Goal: Find specific page/section: Find specific page/section

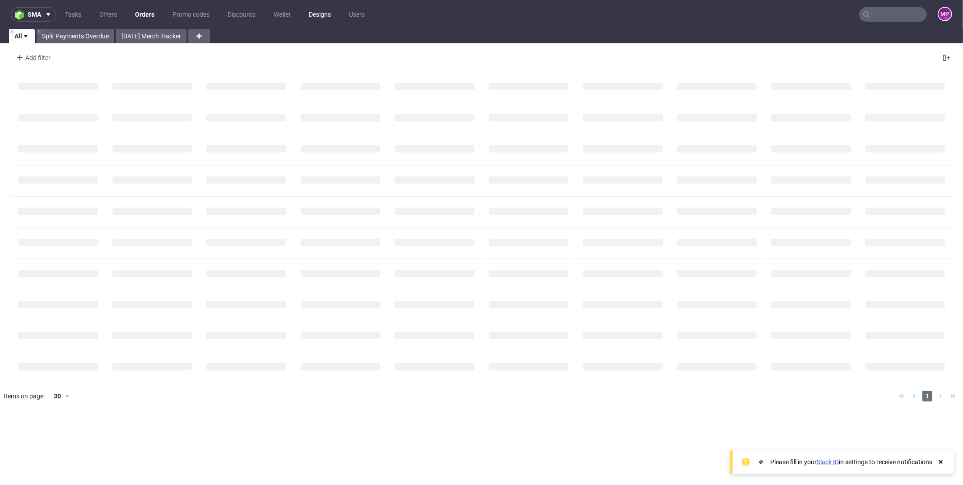
click at [321, 14] on link "Designs" at bounding box center [319, 14] width 33 height 14
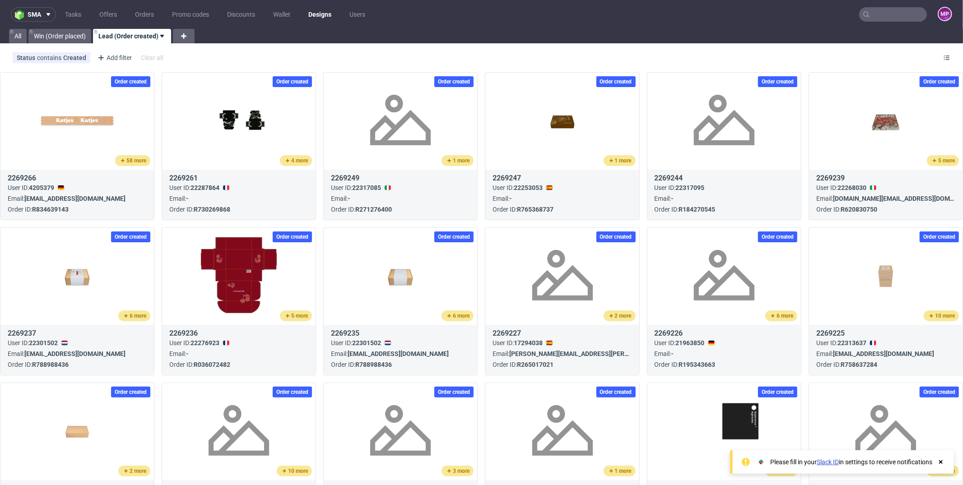
click at [941, 460] on icon at bounding box center [941, 462] width 8 height 7
click at [112, 56] on div "Add filter" at bounding box center [114, 58] width 40 height 14
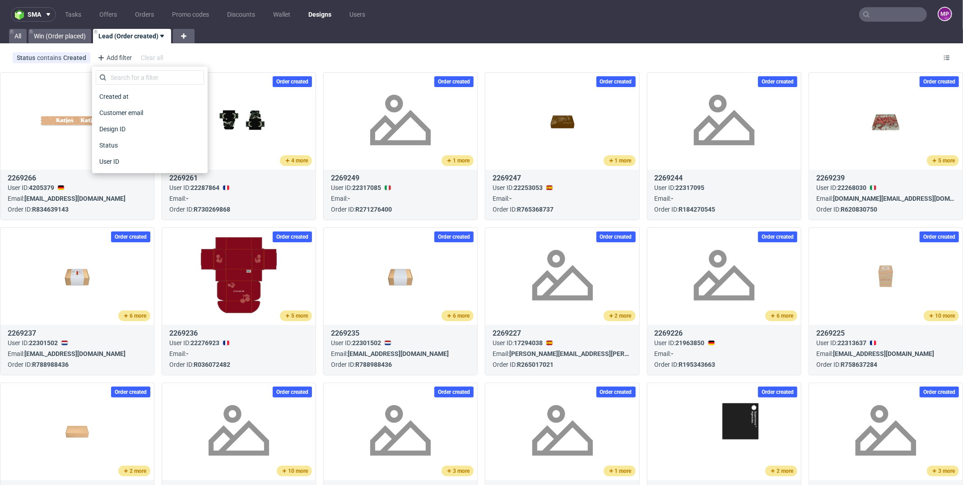
click at [317, 69] on div "Order created 58 more 2269266 User ID: 4205379 Email: [EMAIL_ADDRESS][DOMAIN_NA…" at bounding box center [481, 470] width 963 height 802
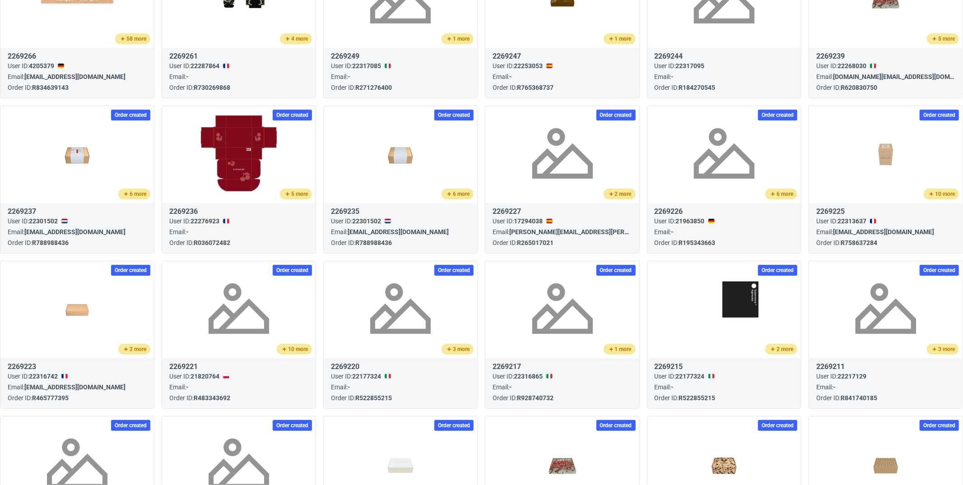
scroll to position [385, 0]
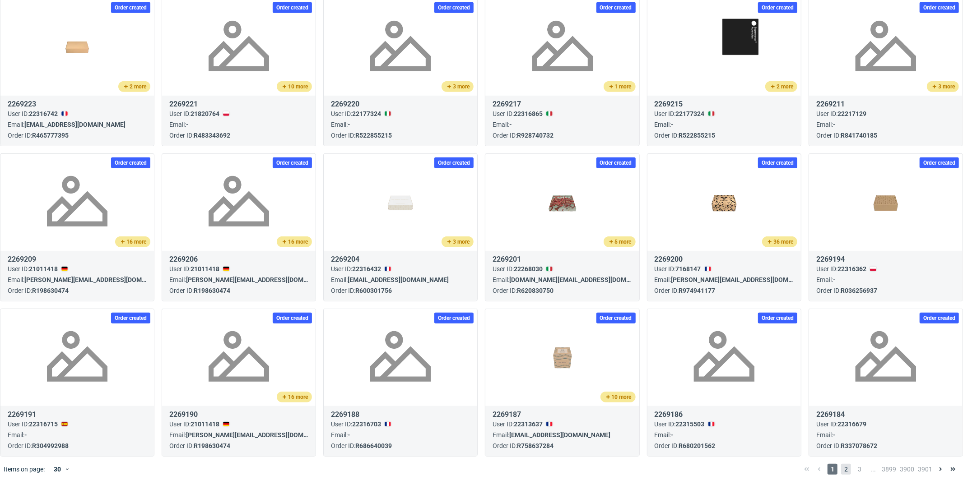
click at [841, 466] on span "2" at bounding box center [846, 469] width 10 height 11
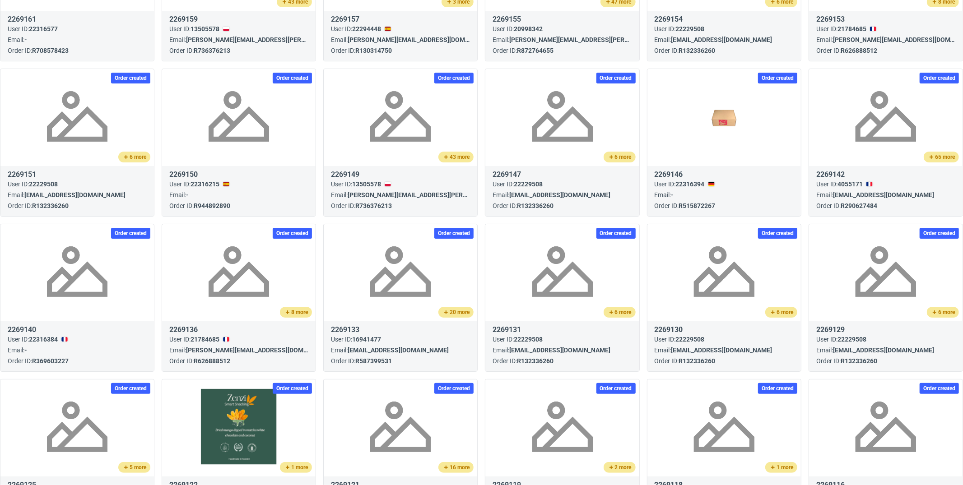
scroll to position [385, 0]
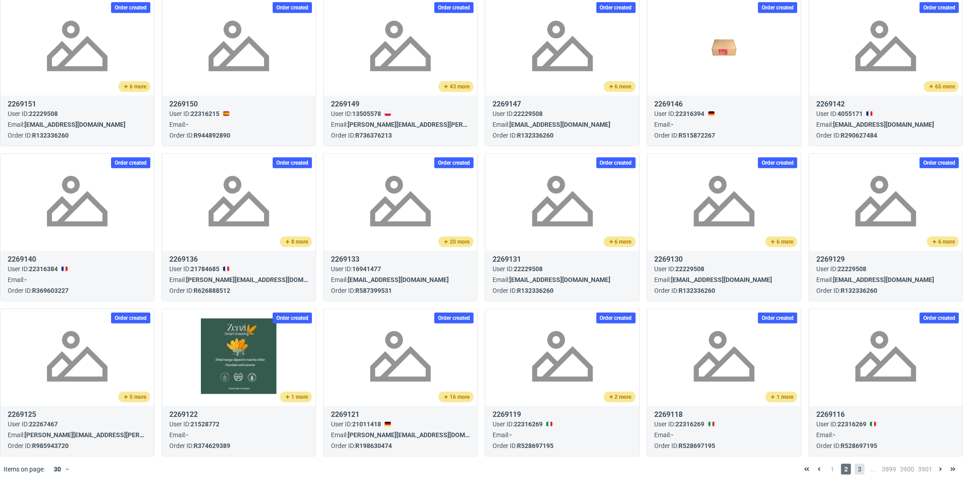
click at [855, 468] on span "3" at bounding box center [860, 469] width 10 height 11
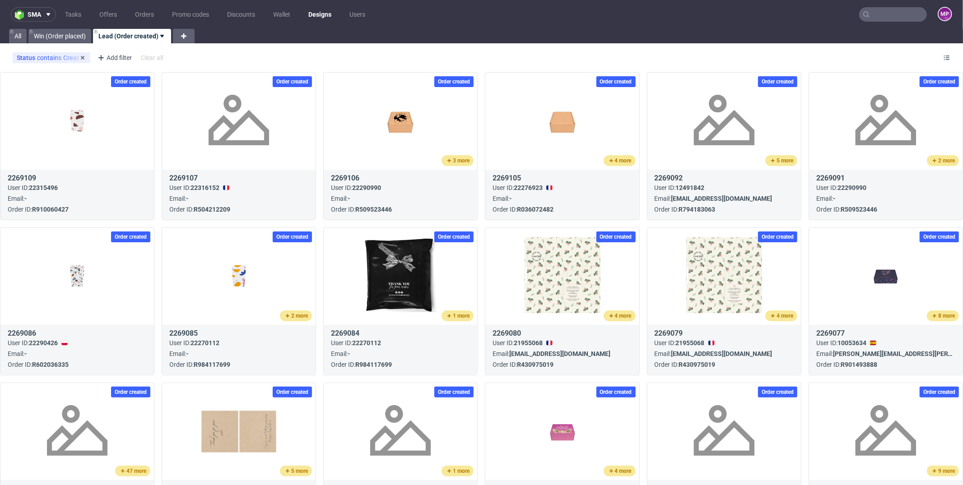
click at [71, 56] on div "Status contains Created" at bounding box center [52, 57] width 70 height 7
click at [53, 137] on label "Placed" at bounding box center [70, 133] width 108 height 13
click at [27, 137] on input "Placed" at bounding box center [23, 133] width 7 height 7
checkbox input "true"
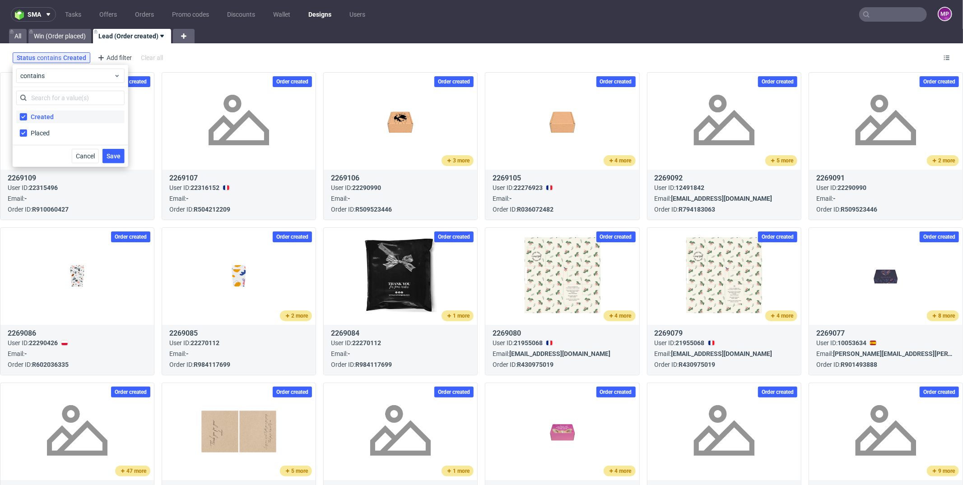
click at [59, 115] on label "Created" at bounding box center [70, 117] width 108 height 13
click at [27, 115] on input "Created" at bounding box center [23, 116] width 7 height 7
checkbox input "false"
click at [111, 153] on span "Save" at bounding box center [114, 156] width 14 height 6
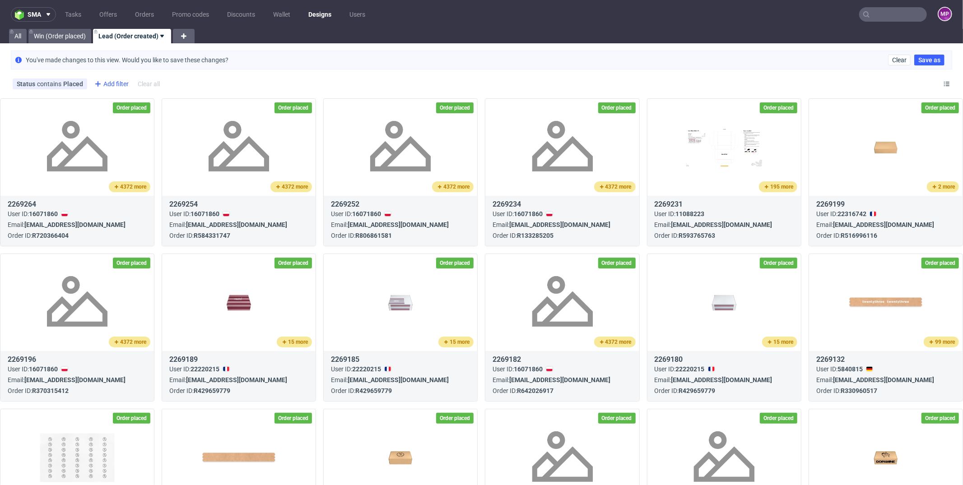
click at [112, 81] on div "Add filter" at bounding box center [111, 84] width 40 height 14
click at [134, 140] on span "Customer email" at bounding box center [119, 138] width 53 height 13
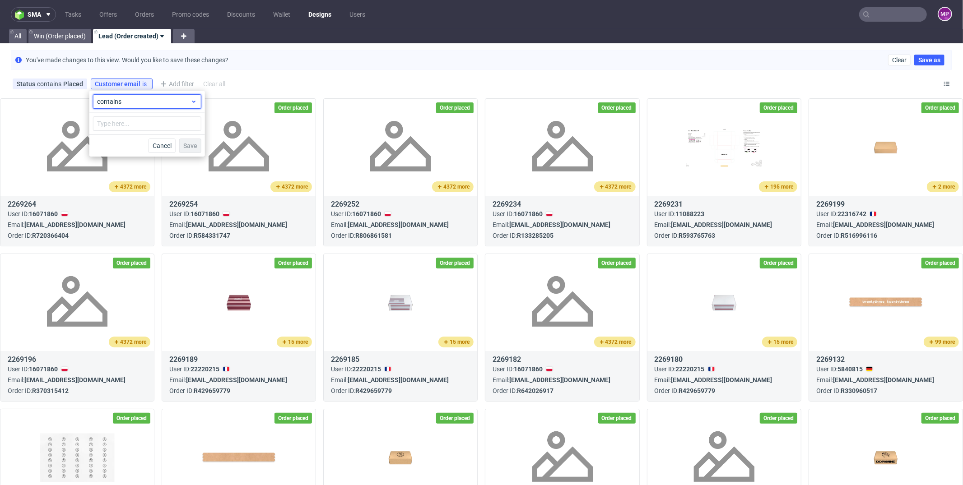
click at [130, 102] on span "contains" at bounding box center [143, 101] width 93 height 9
click at [127, 137] on label "is not" at bounding box center [147, 138] width 101 height 16
click at [128, 131] on div at bounding box center [147, 124] width 116 height 22
click at [130, 123] on input "text" at bounding box center [147, 123] width 108 height 14
type input "@[DOMAIN_NAME]"
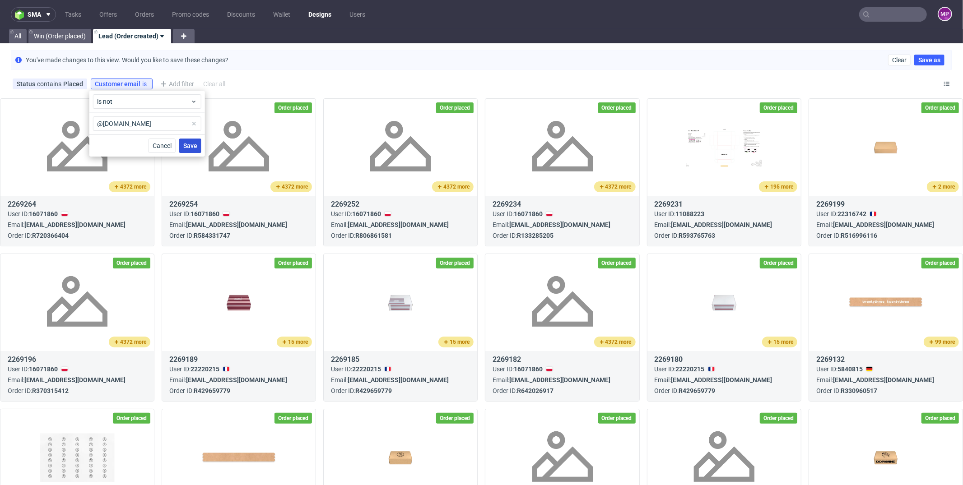
click at [192, 147] on span "Save" at bounding box center [190, 146] width 14 height 6
click at [175, 84] on div "Customer email is not @[DOMAIN_NAME]" at bounding box center [154, 83] width 119 height 7
click at [128, 104] on span "is not" at bounding box center [143, 101] width 93 height 9
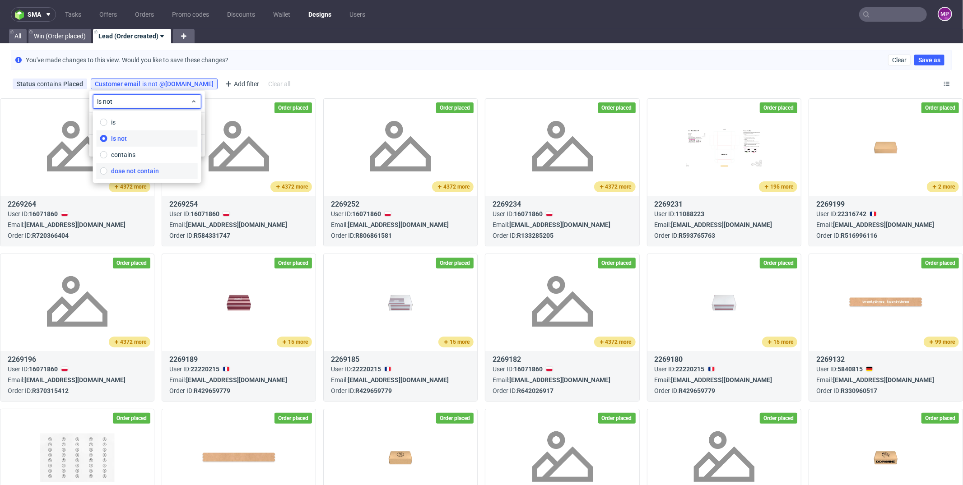
click at [150, 169] on span "dose not contain" at bounding box center [135, 171] width 48 height 9
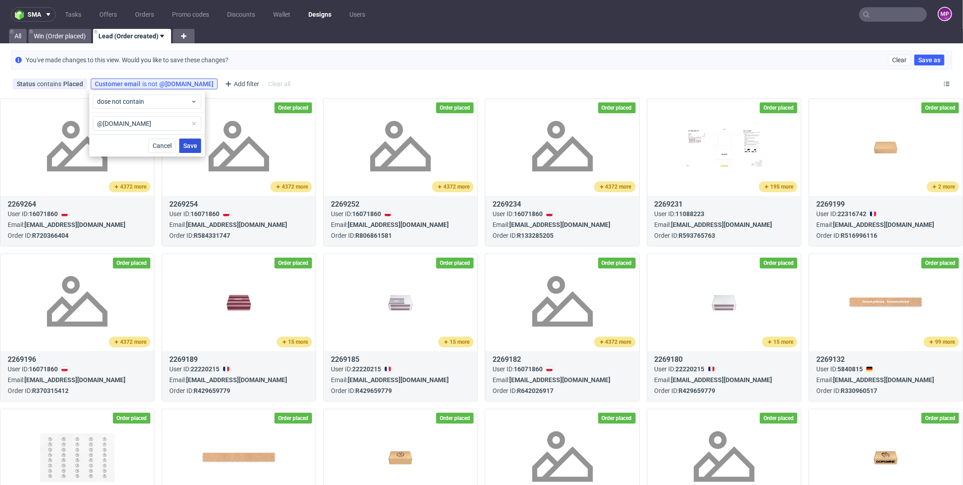
click at [184, 149] on span "Save" at bounding box center [190, 146] width 14 height 6
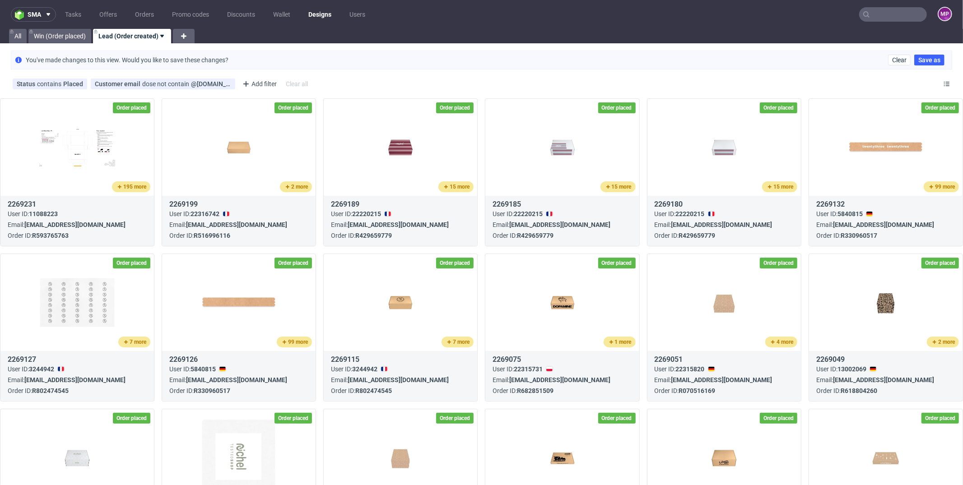
click at [485, 84] on div "Status contains Placed Customer email dose not contain @[DOMAIN_NAME] ...dose n…" at bounding box center [481, 84] width 963 height 22
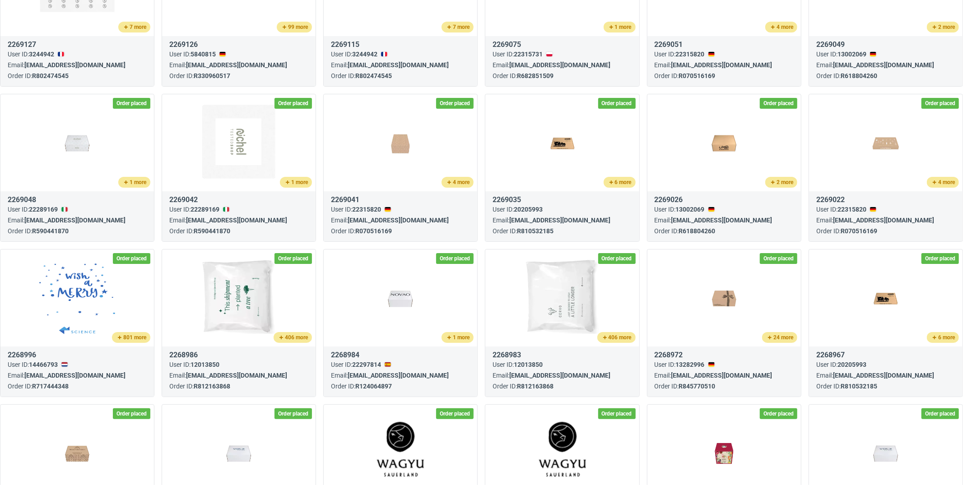
scroll to position [410, 0]
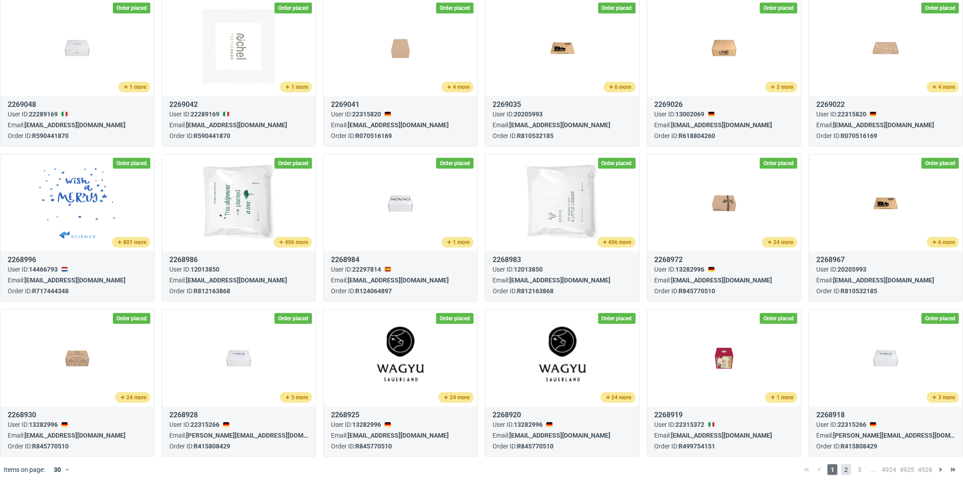
click at [841, 466] on span "2" at bounding box center [846, 469] width 10 height 11
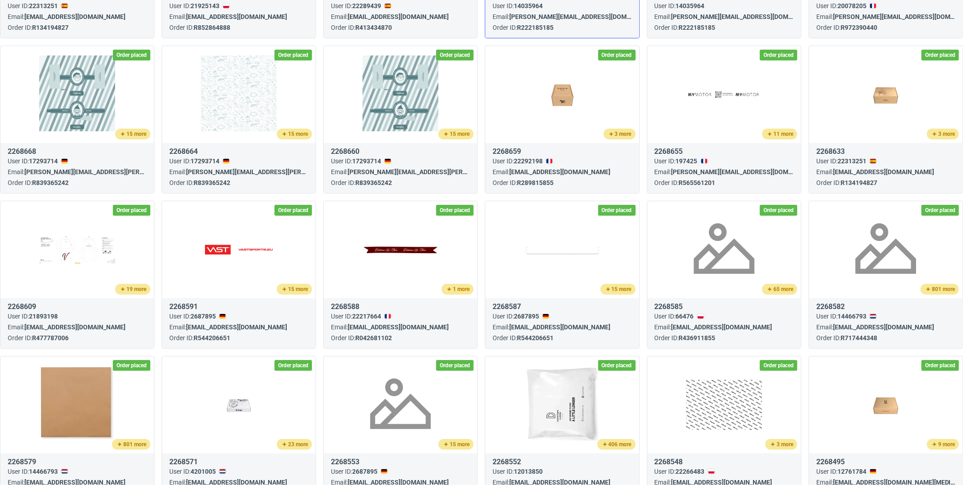
scroll to position [410, 0]
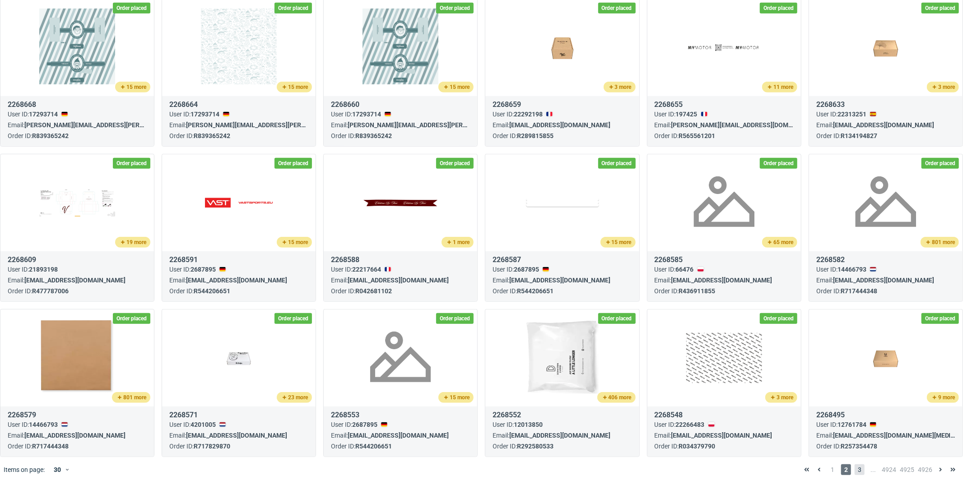
click at [855, 470] on span "3" at bounding box center [860, 469] width 10 height 11
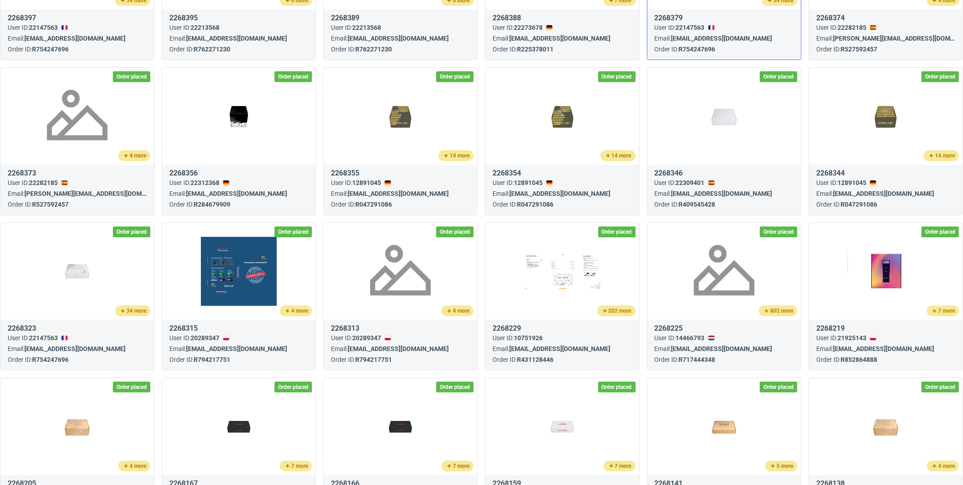
scroll to position [410, 0]
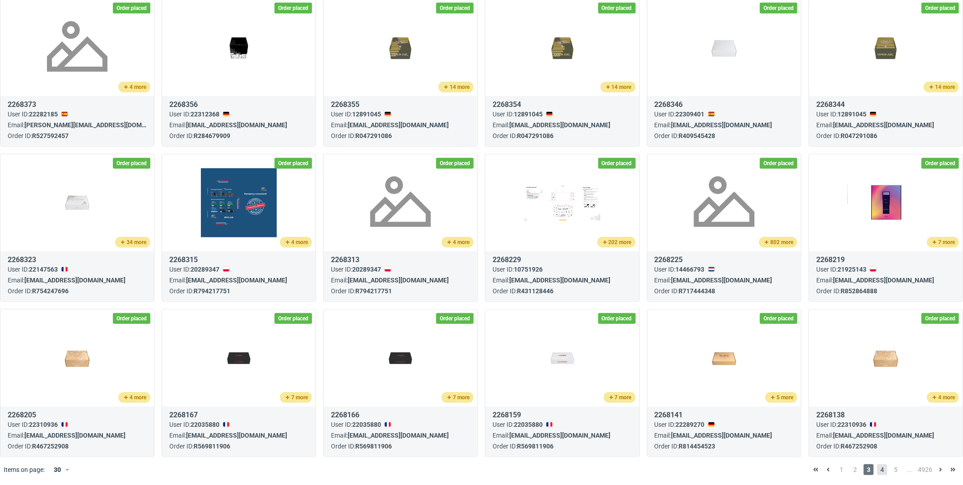
click at [877, 468] on span "4" at bounding box center [882, 469] width 10 height 11
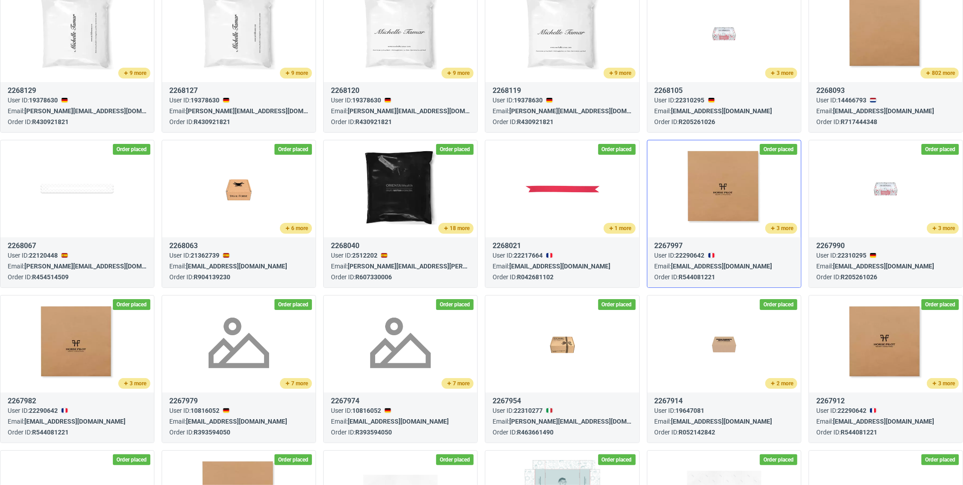
scroll to position [410, 0]
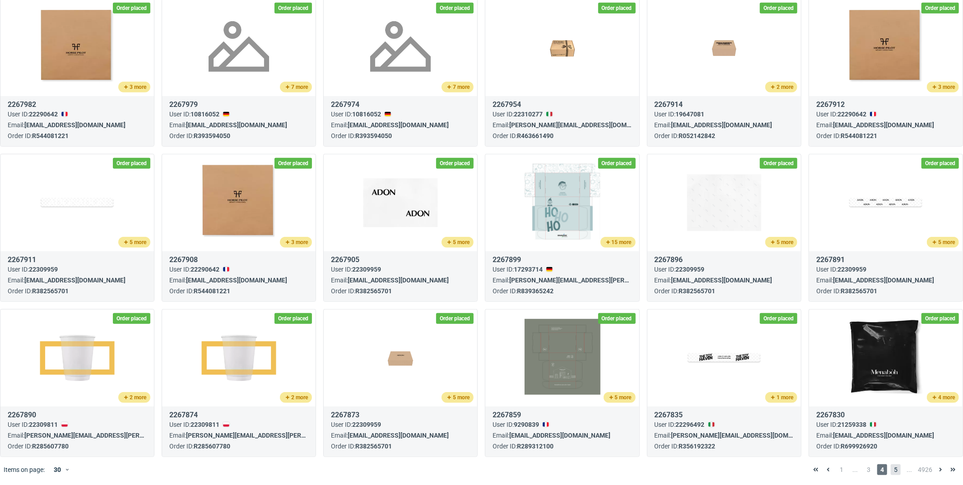
click at [891, 470] on span "5" at bounding box center [896, 469] width 10 height 11
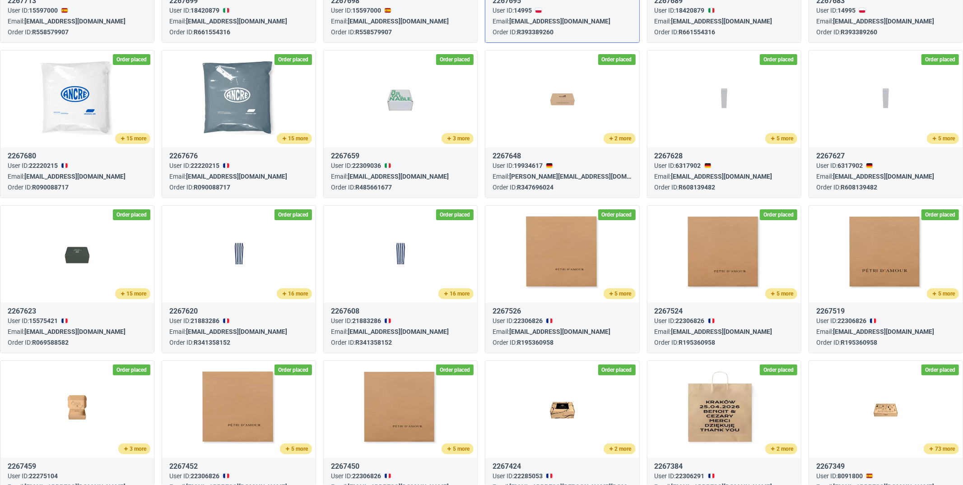
scroll to position [410, 0]
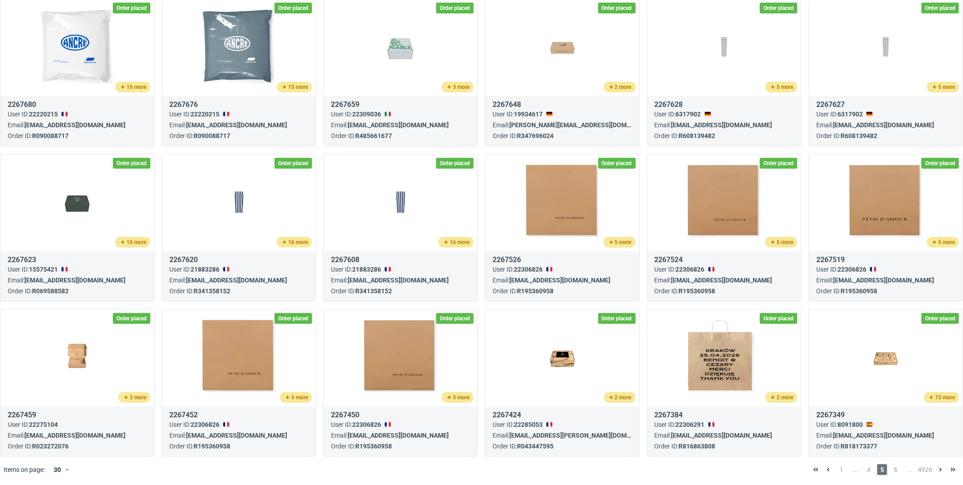
click at [882, 463] on div "1 ... 4 5 6 ... 4926" at bounding box center [884, 469] width 157 height 25
click at [891, 466] on span "6" at bounding box center [896, 469] width 10 height 11
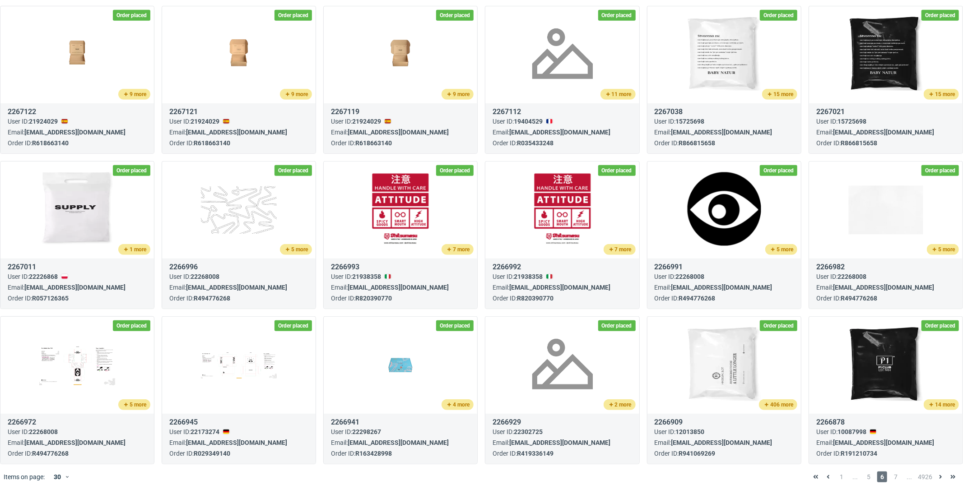
scroll to position [410, 0]
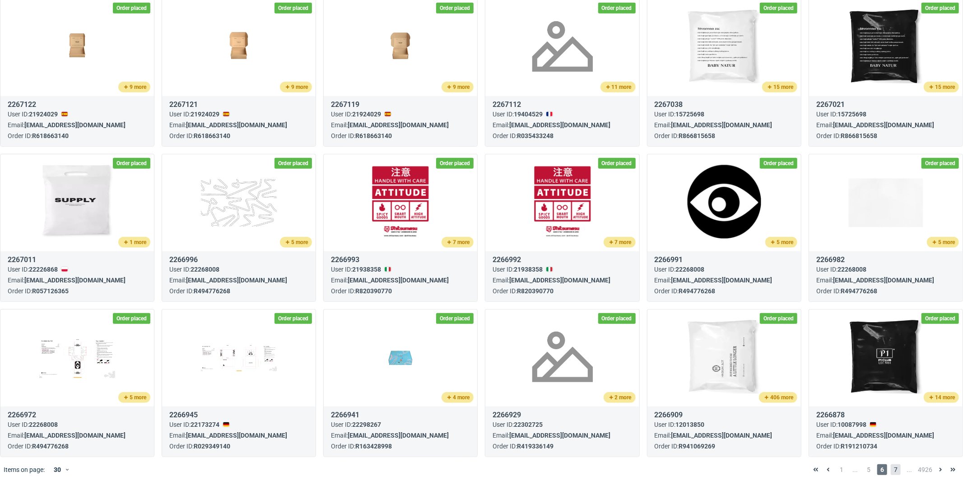
click at [891, 464] on span "7" at bounding box center [896, 469] width 10 height 11
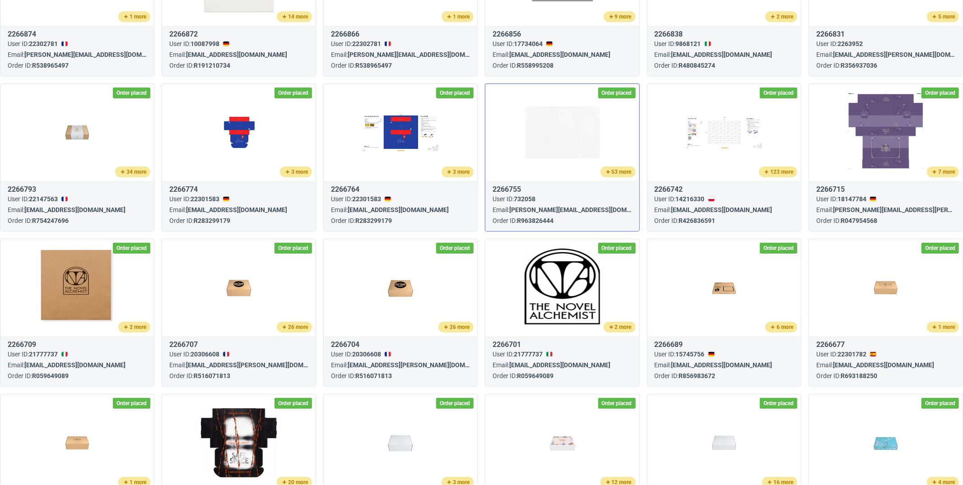
scroll to position [410, 0]
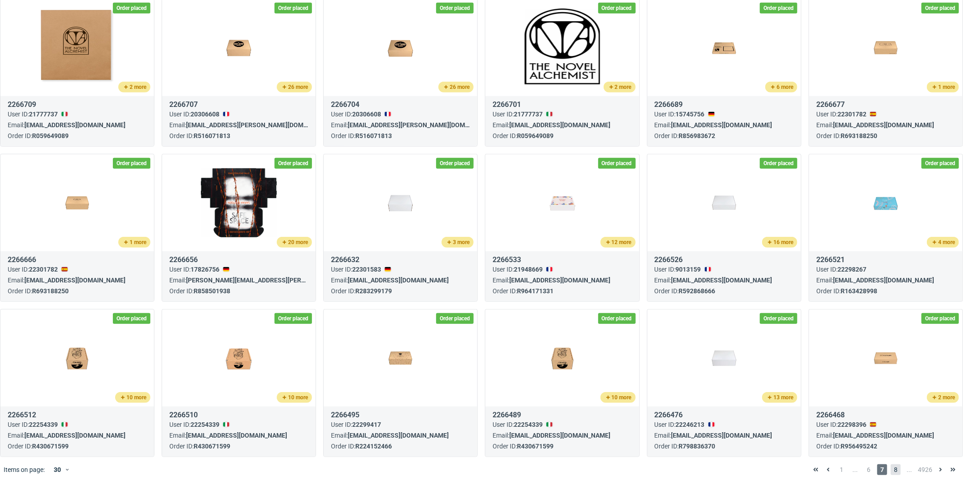
click at [891, 466] on span "8" at bounding box center [896, 469] width 10 height 11
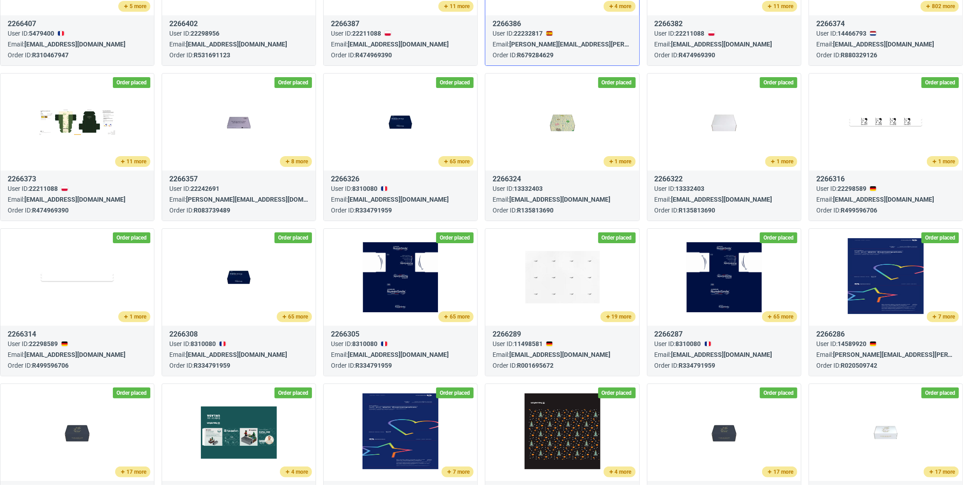
scroll to position [410, 0]
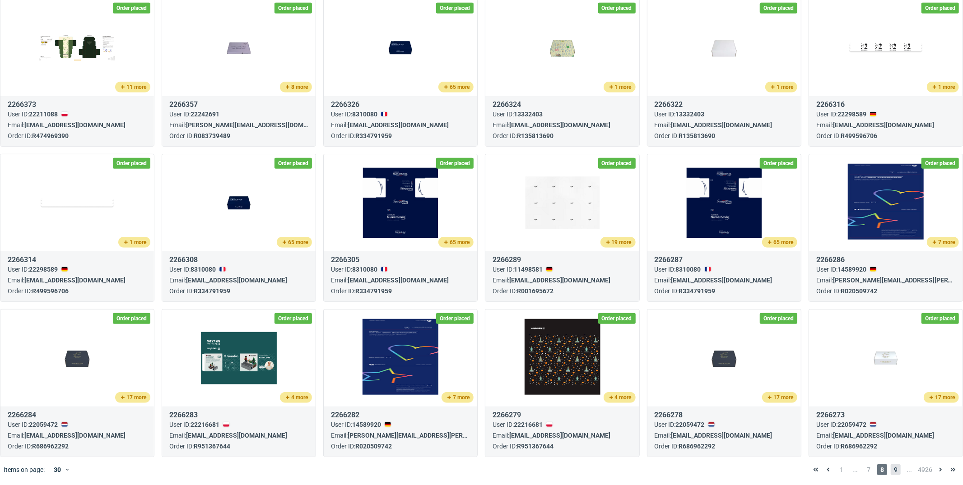
click at [891, 469] on span "9" at bounding box center [896, 469] width 10 height 11
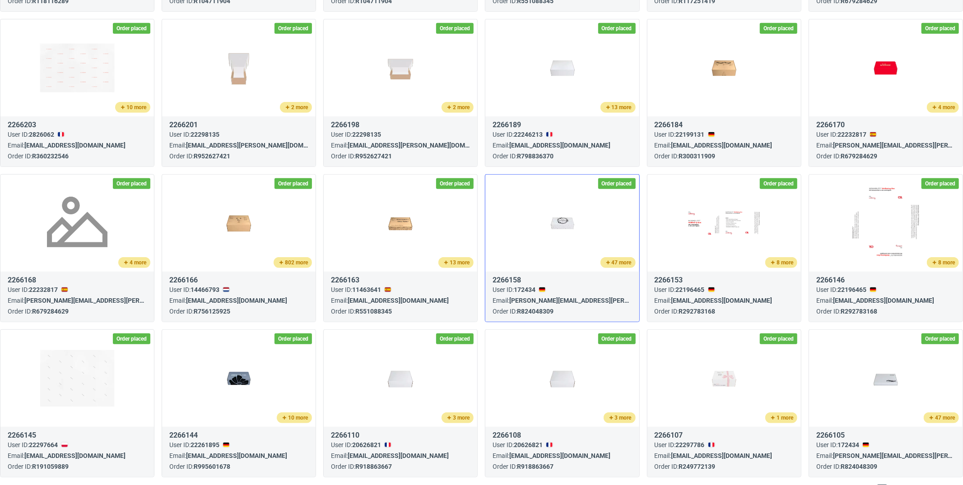
scroll to position [410, 0]
